Goal: Task Accomplishment & Management: Use online tool/utility

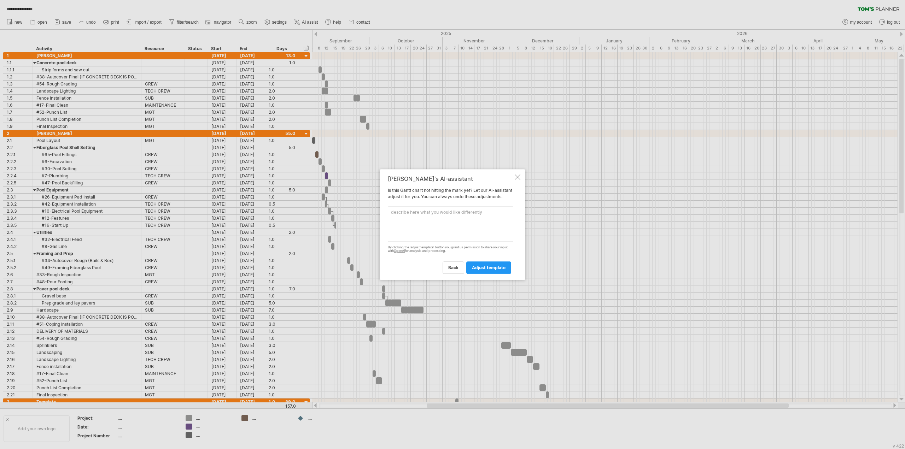
click at [437, 215] on textarea at bounding box center [451, 223] width 126 height 35
type textarea "adjust dates"
click at [502, 270] on span "adjust template" at bounding box center [489, 267] width 34 height 5
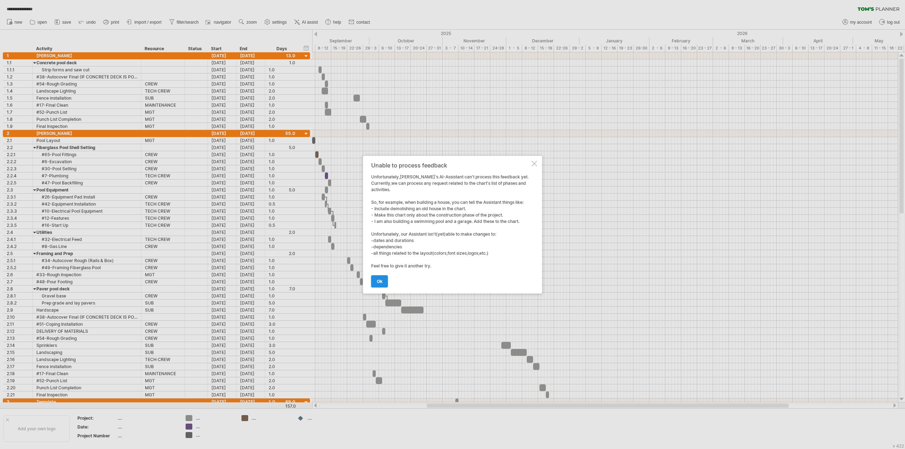
click at [379, 280] on span "ok" at bounding box center [380, 281] width 6 height 5
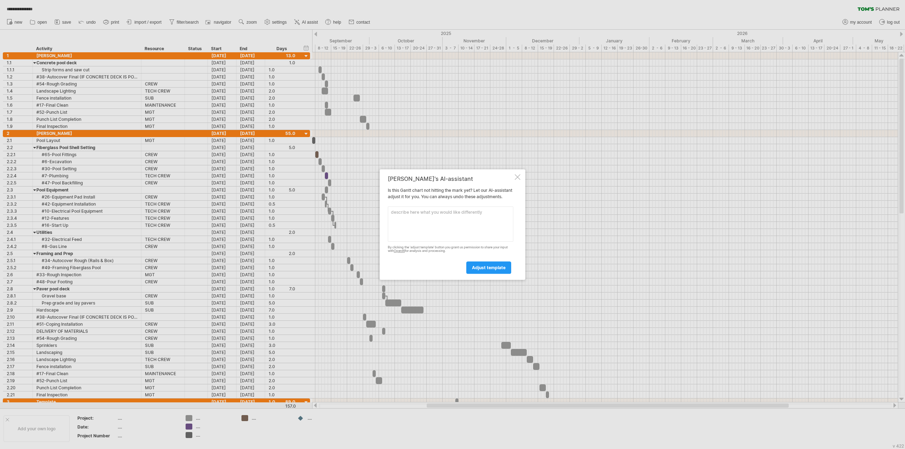
click at [517, 175] on div at bounding box center [518, 177] width 6 height 6
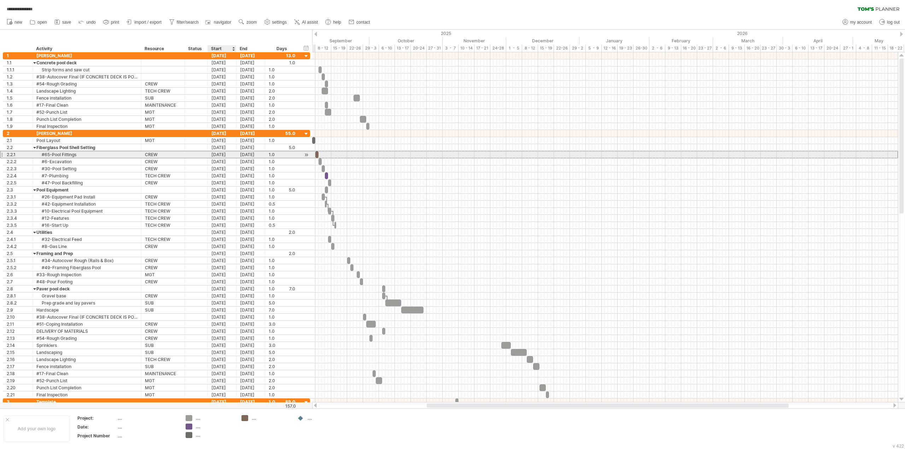
click at [225, 152] on div "[DATE]" at bounding box center [222, 154] width 29 height 7
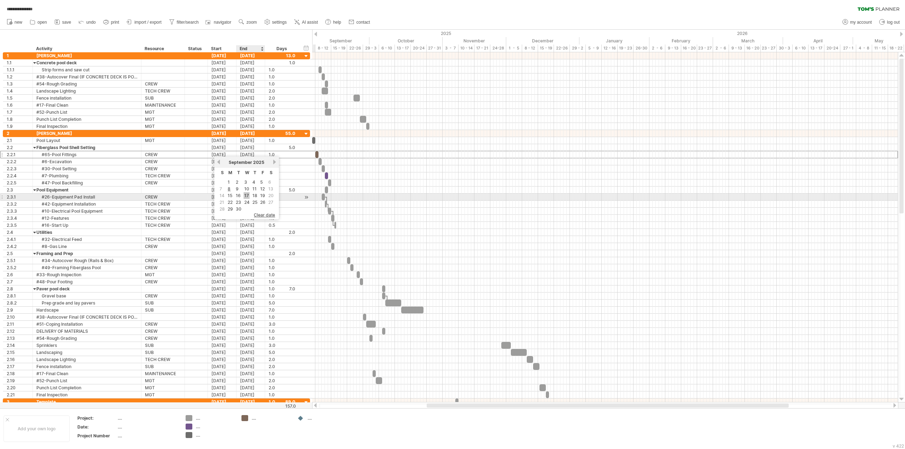
click at [248, 194] on link "17" at bounding box center [247, 195] width 6 height 7
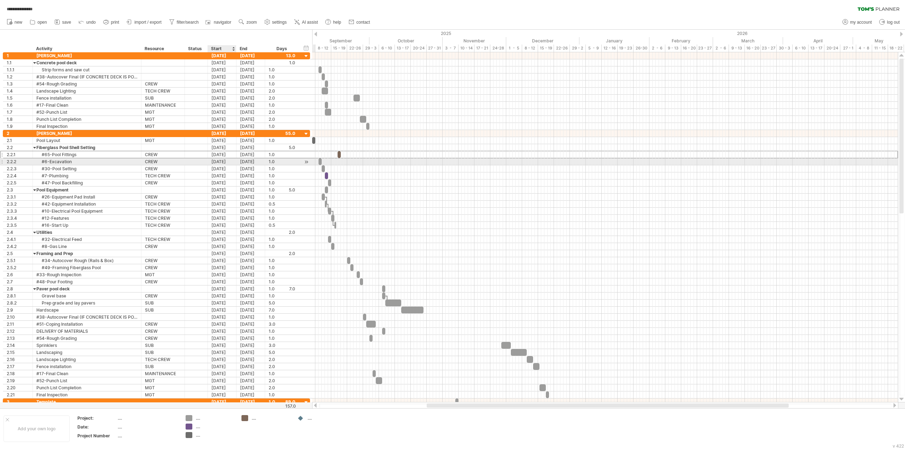
click at [225, 160] on div "[DATE]" at bounding box center [222, 161] width 29 height 7
click at [227, 161] on div "[DATE]" at bounding box center [222, 161] width 29 height 7
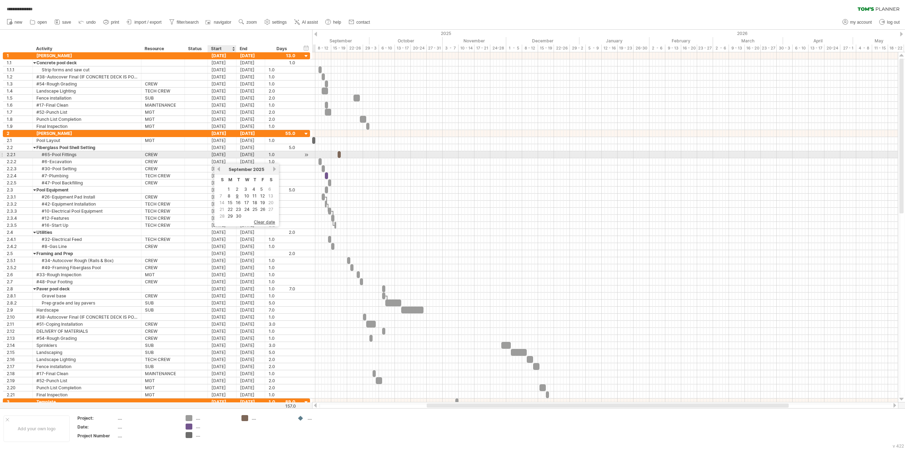
click at [227, 153] on div "[DATE]" at bounding box center [222, 154] width 29 height 7
click at [85, 20] on icon at bounding box center [81, 21] width 7 height 7
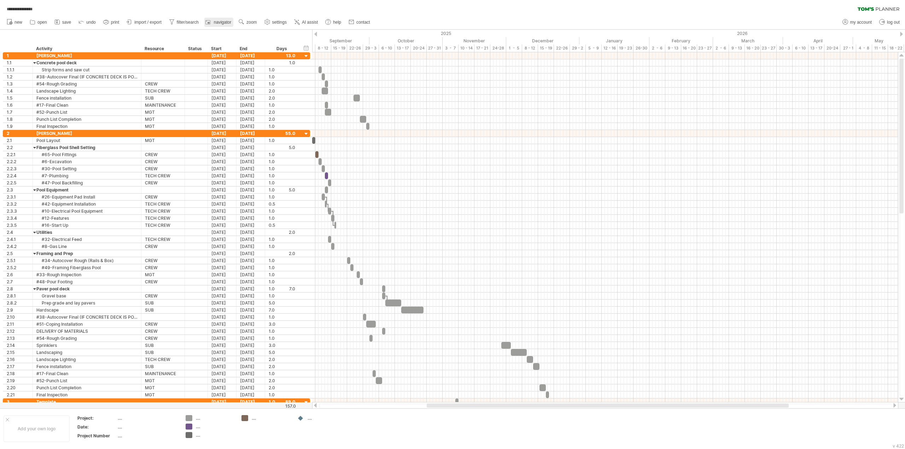
click at [222, 19] on link "navigator" at bounding box center [218, 22] width 29 height 9
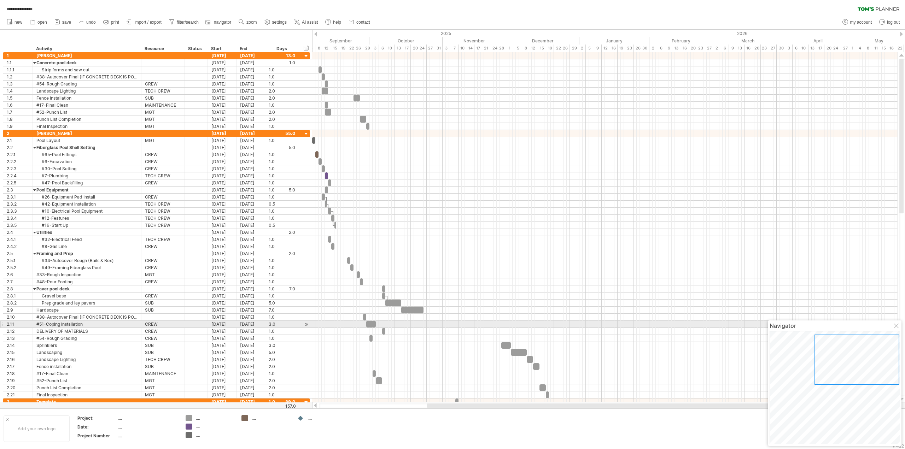
click at [896, 324] on div at bounding box center [897, 327] width 6 height 6
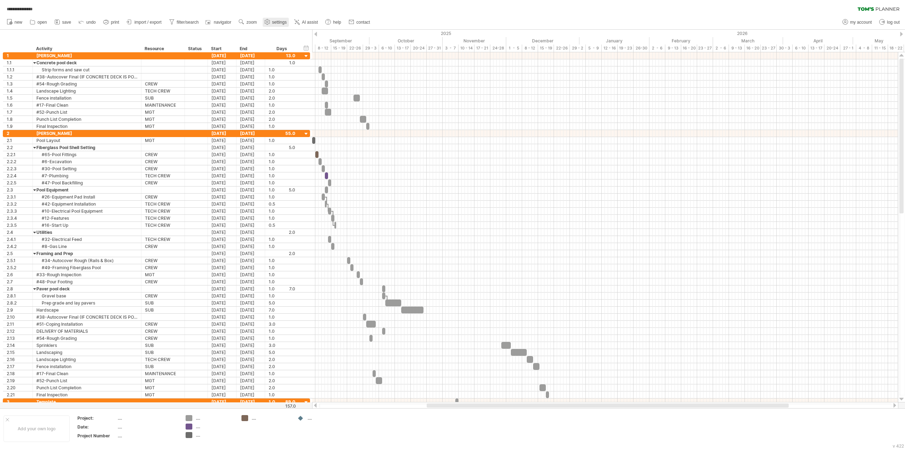
click at [279, 21] on span "settings" at bounding box center [279, 22] width 14 height 5
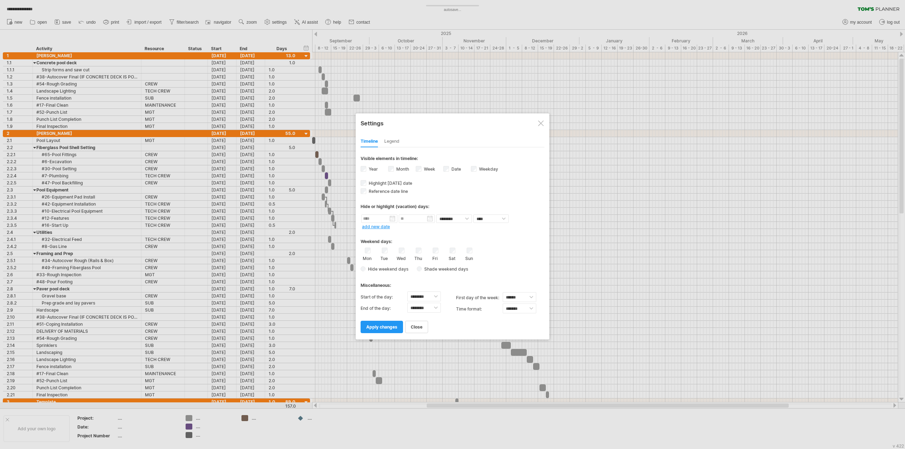
click at [392, 140] on div "Legend" at bounding box center [391, 141] width 15 height 11
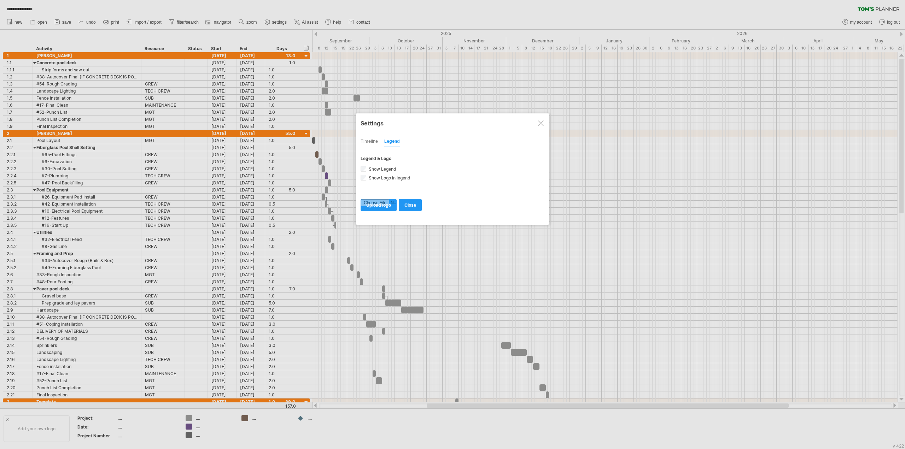
click at [542, 121] on div at bounding box center [541, 124] width 6 height 6
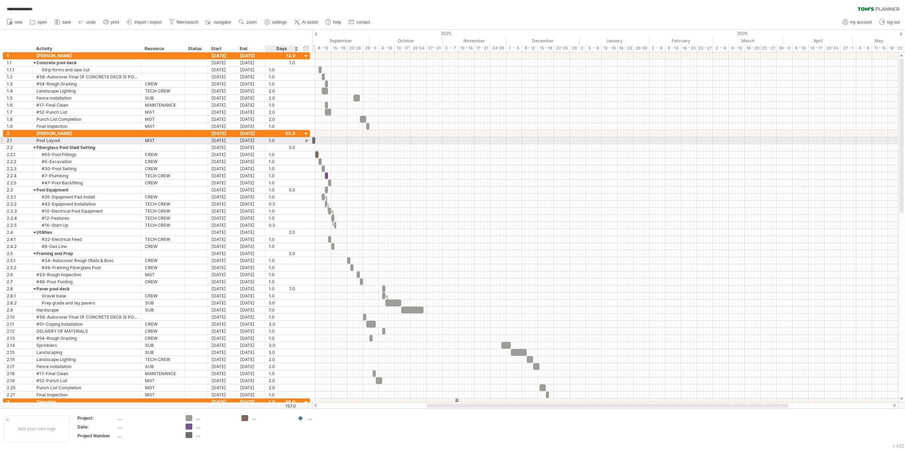
click at [308, 141] on div at bounding box center [306, 140] width 7 height 7
click at [308, 47] on div "hide start/end/duration show start/end/duration" at bounding box center [306, 47] width 7 height 7
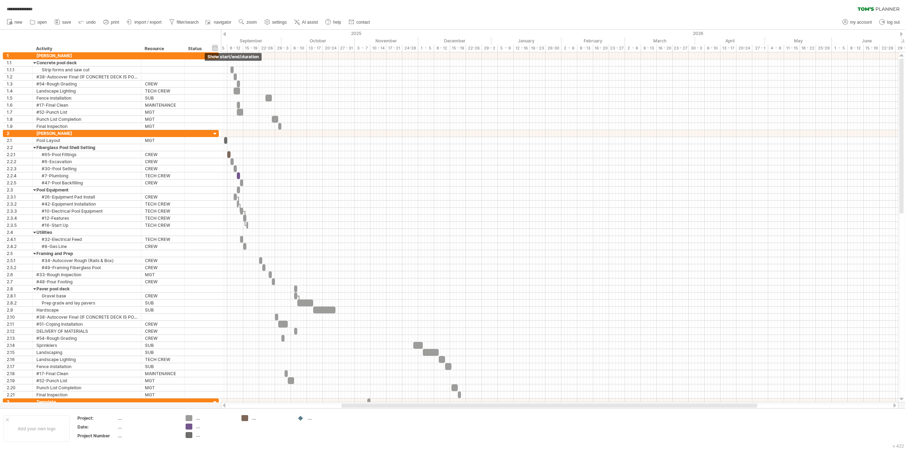
click at [216, 47] on div "hide start/end/duration show start/end/duration" at bounding box center [215, 47] width 7 height 7
